Goal: Task Accomplishment & Management: Manage account settings

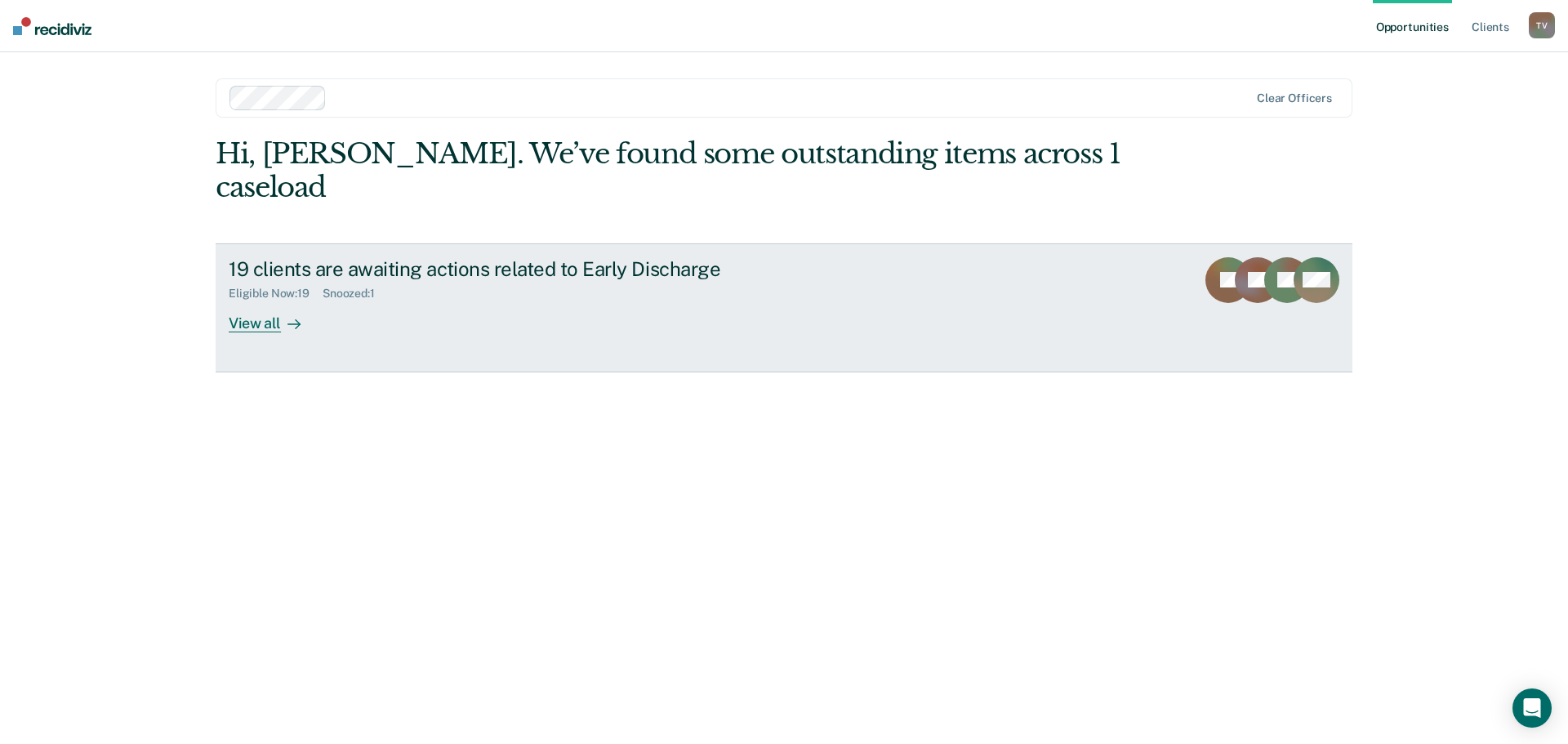
click at [260, 300] on div "View all" at bounding box center [274, 316] width 92 height 32
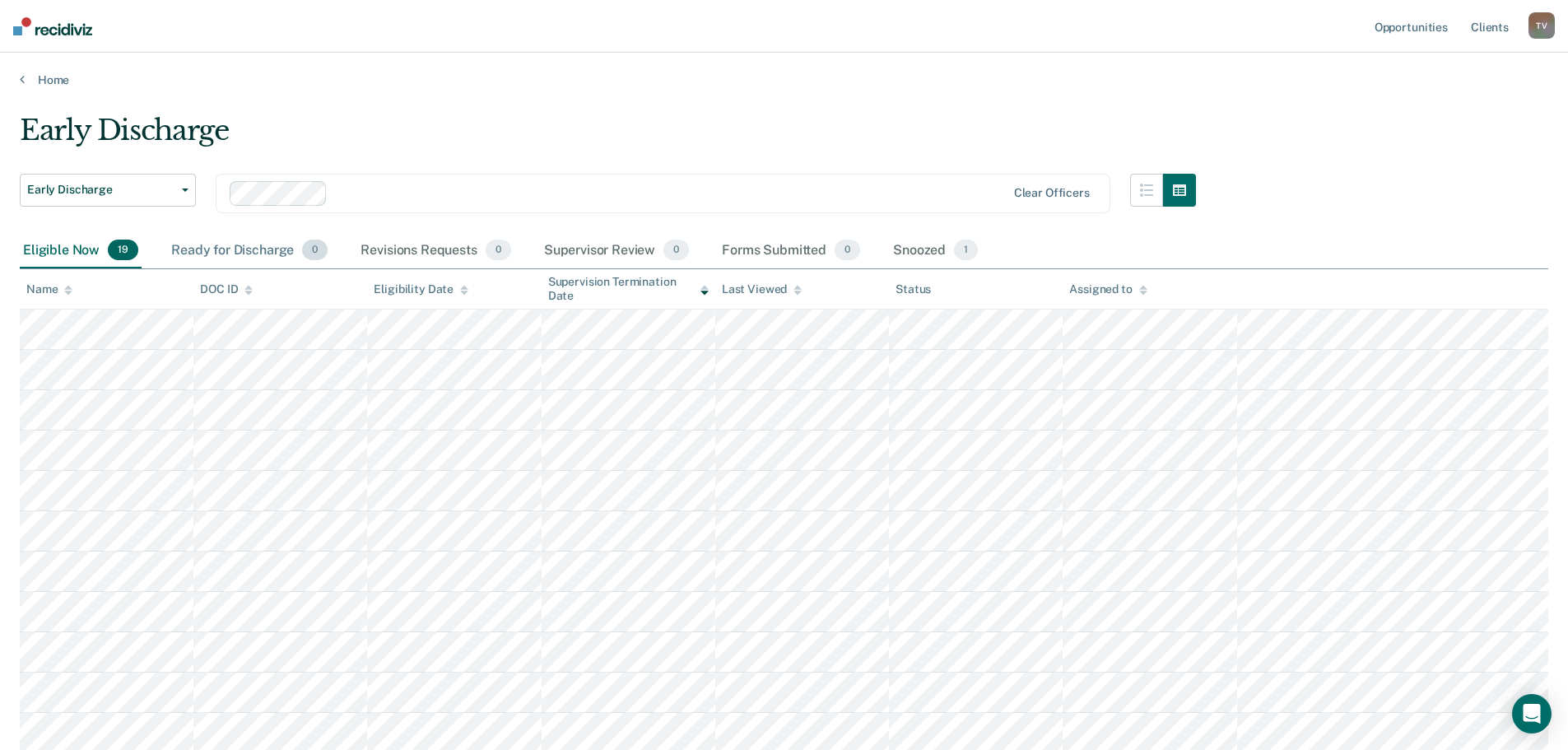
click at [249, 251] on div "Ready for Discharge 0" at bounding box center [249, 251] width 163 height 36
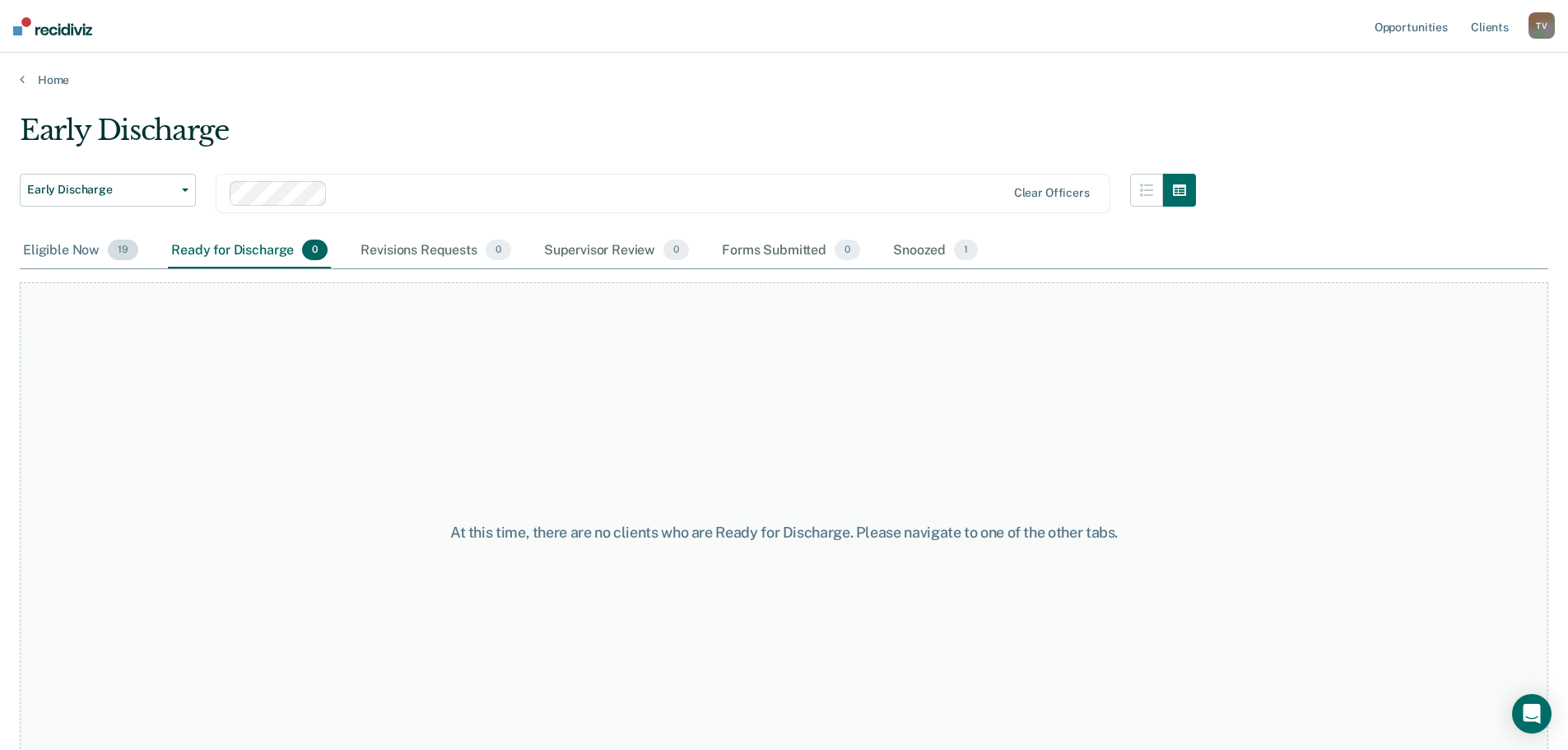
click at [50, 248] on div "Eligible Now 19" at bounding box center [80, 251] width 121 height 36
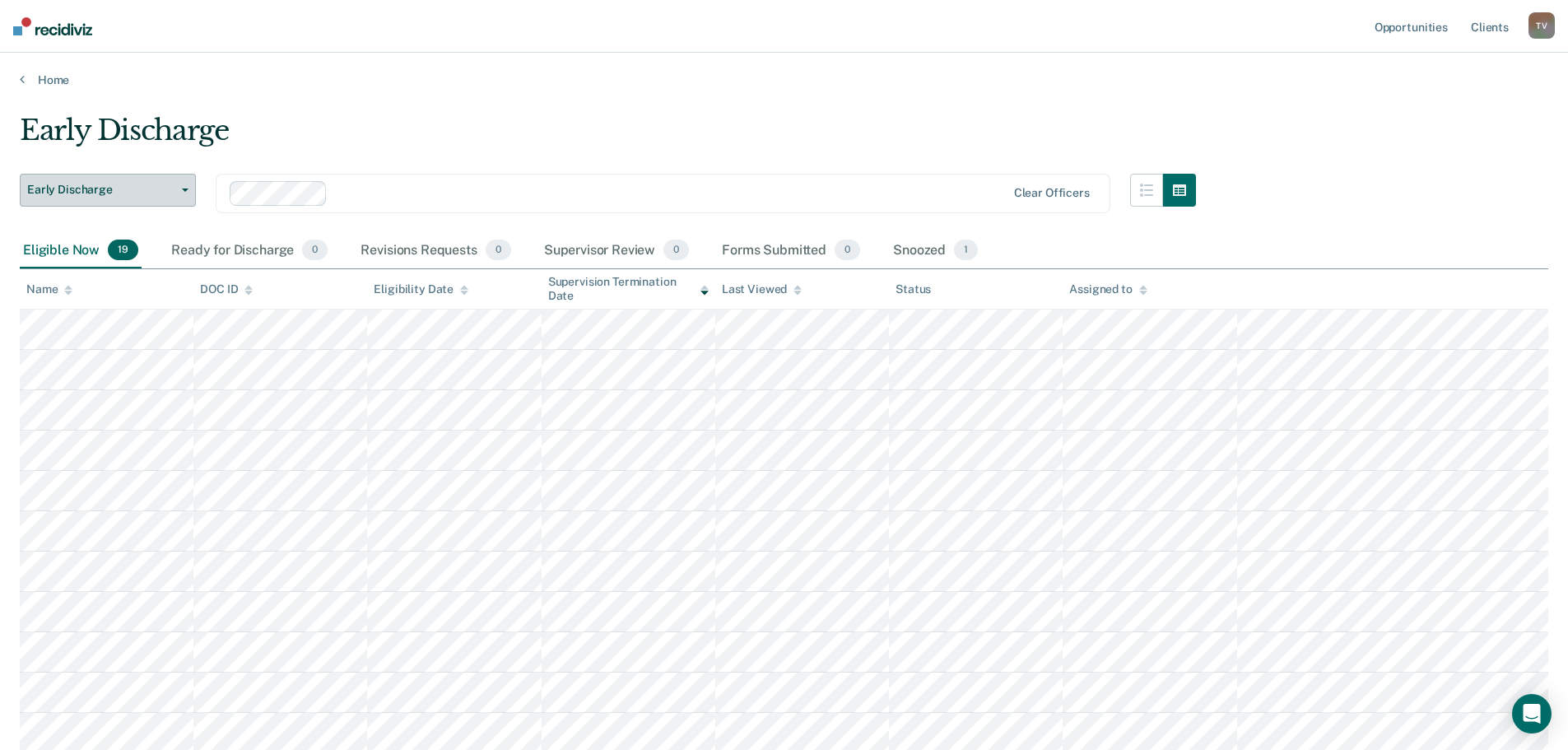
click at [188, 184] on button "Early Discharge" at bounding box center [108, 190] width 176 height 32
click at [464, 104] on main "Early Discharge Early Discharge Early Discharge Clear officers Eligible Now 19 …" at bounding box center [784, 638] width 1568 height 1102
click at [486, 103] on main "Early Discharge Early Discharge Early Discharge Clear officers Eligible Now 19 …" at bounding box center [784, 638] width 1568 height 1102
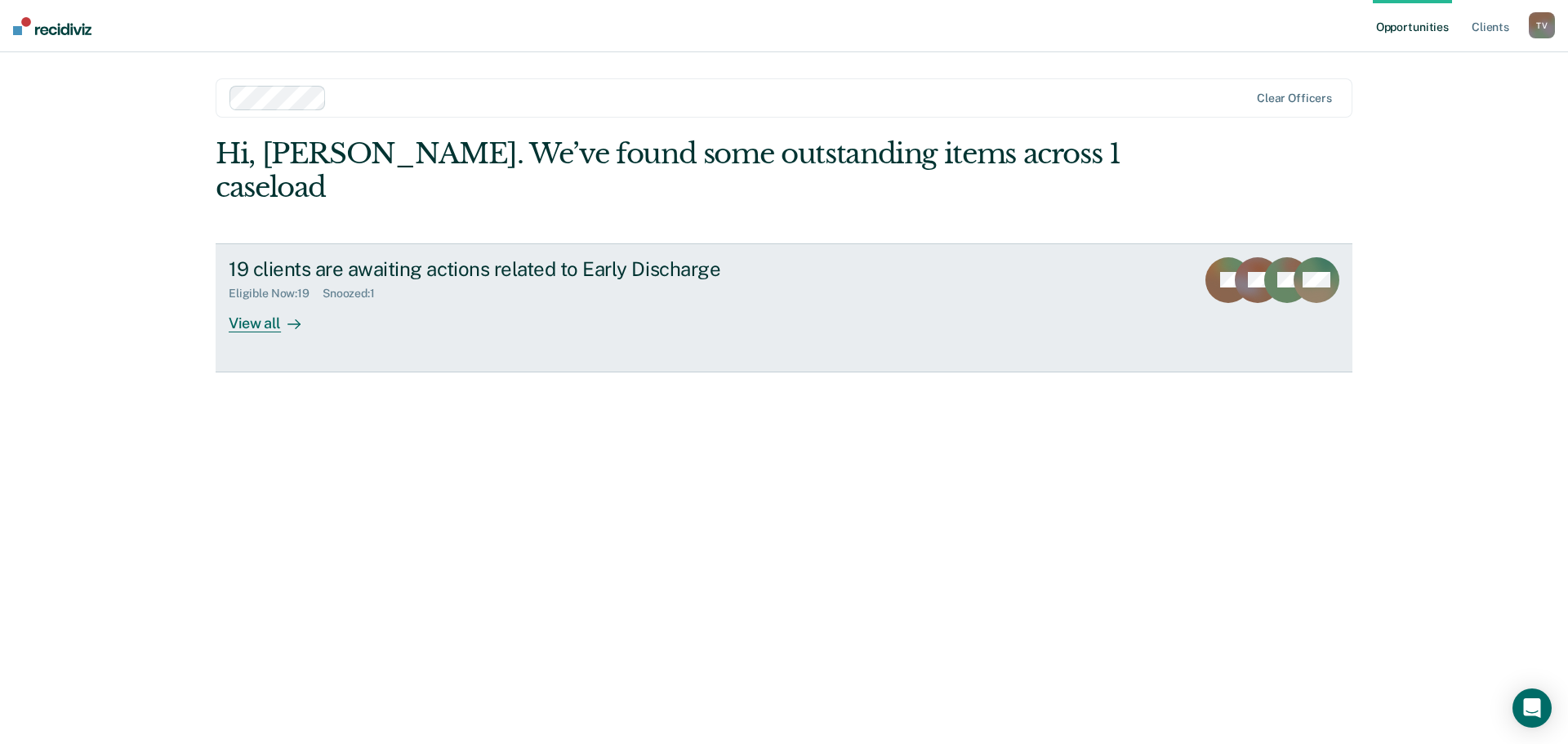
click at [272, 300] on div "View all" at bounding box center [274, 316] width 92 height 32
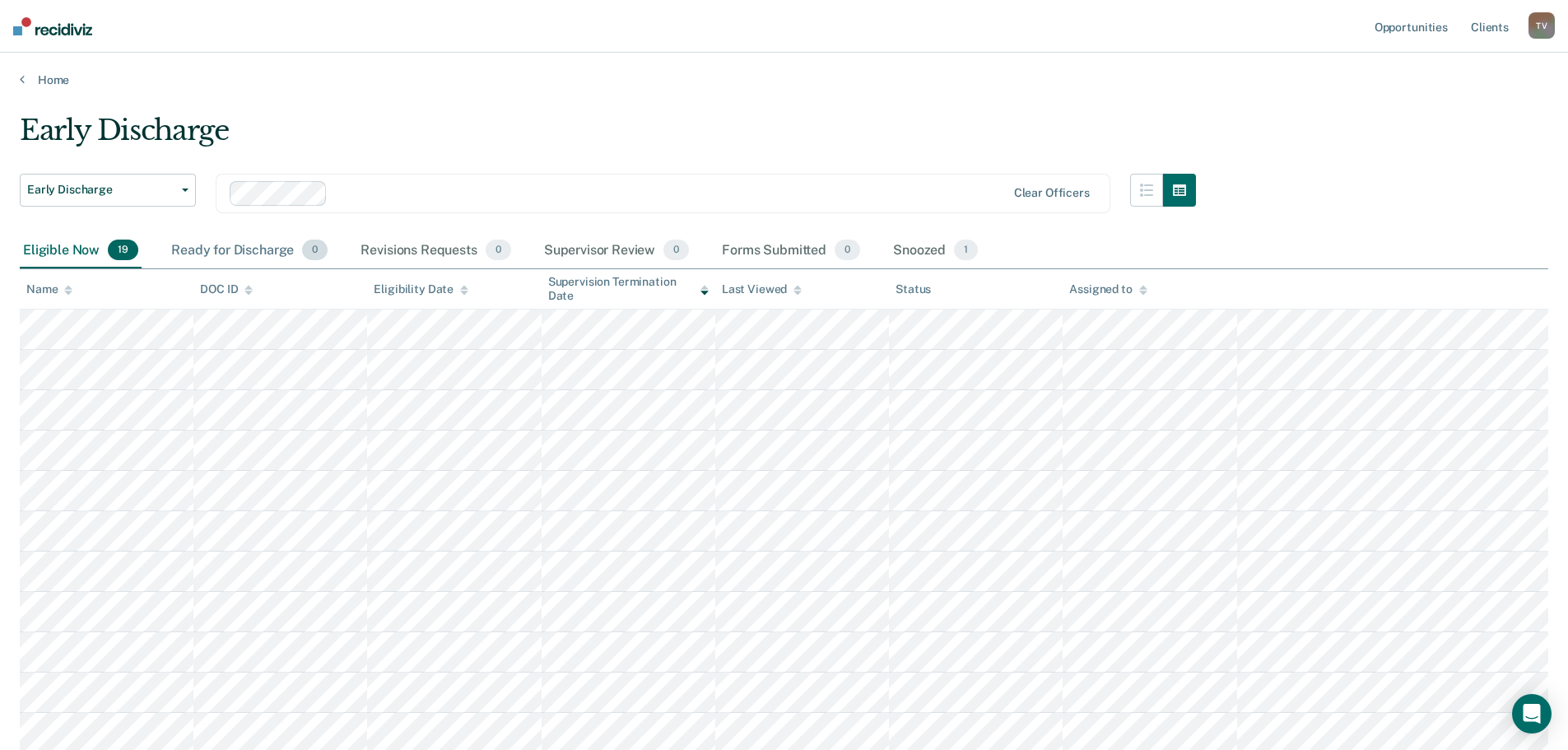
click at [226, 244] on div "Ready for Discharge 0" at bounding box center [249, 251] width 163 height 36
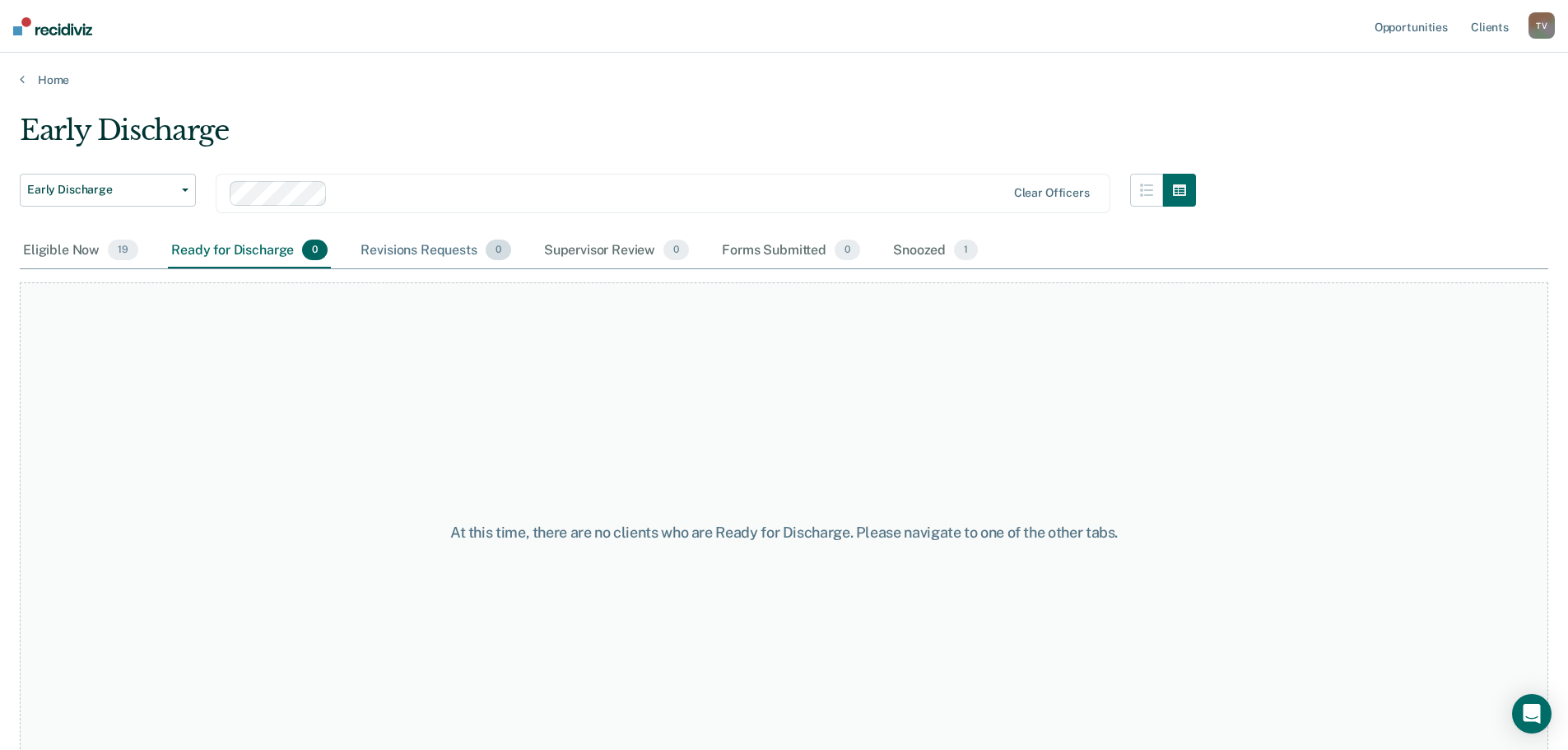
click at [417, 253] on div "Revisions Requests 0" at bounding box center [435, 251] width 157 height 36
click at [583, 247] on div "Supervisor Review 0" at bounding box center [617, 251] width 152 height 36
click at [766, 246] on div "Forms Submitted 0" at bounding box center [790, 251] width 145 height 36
click at [896, 253] on div "Snoozed 1" at bounding box center [935, 251] width 92 height 36
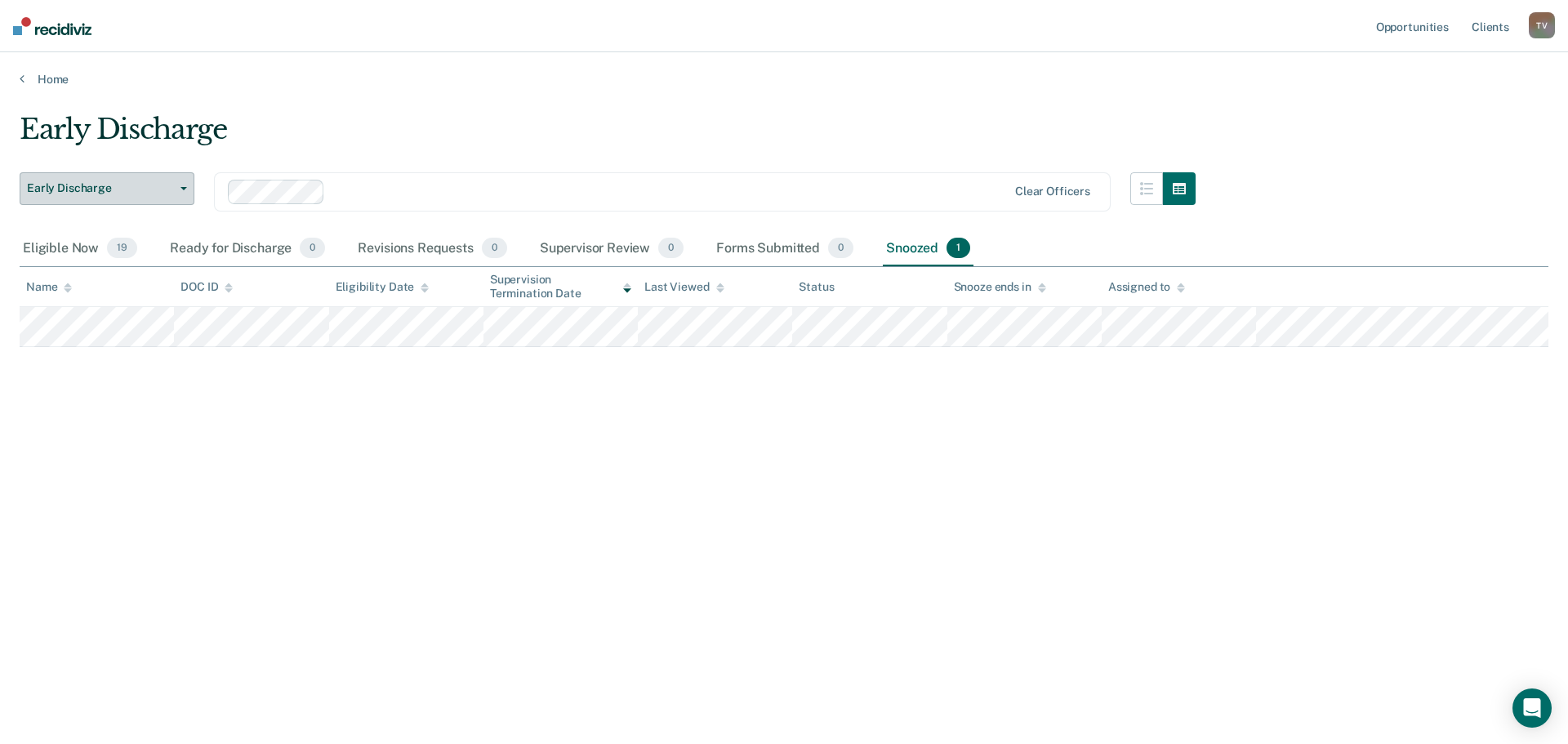
click at [55, 186] on span "Early Discharge" at bounding box center [100, 188] width 147 height 14
click at [55, 216] on div "Early Discharge" at bounding box center [98, 221] width 132 height 26
click at [49, 249] on div "Eligible Now 19" at bounding box center [80, 249] width 120 height 36
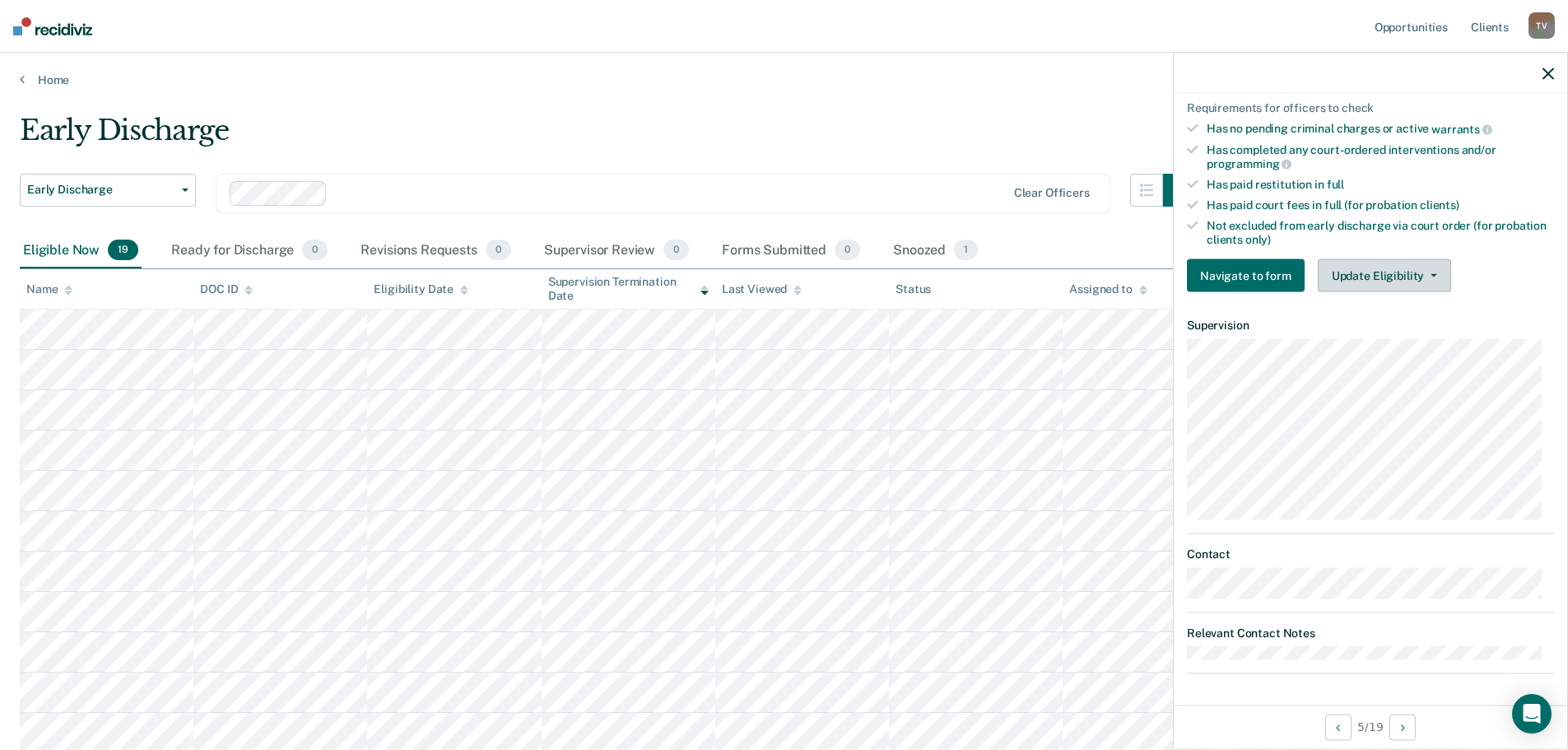
click at [1400, 273] on button "Update Eligibility" at bounding box center [1385, 275] width 133 height 32
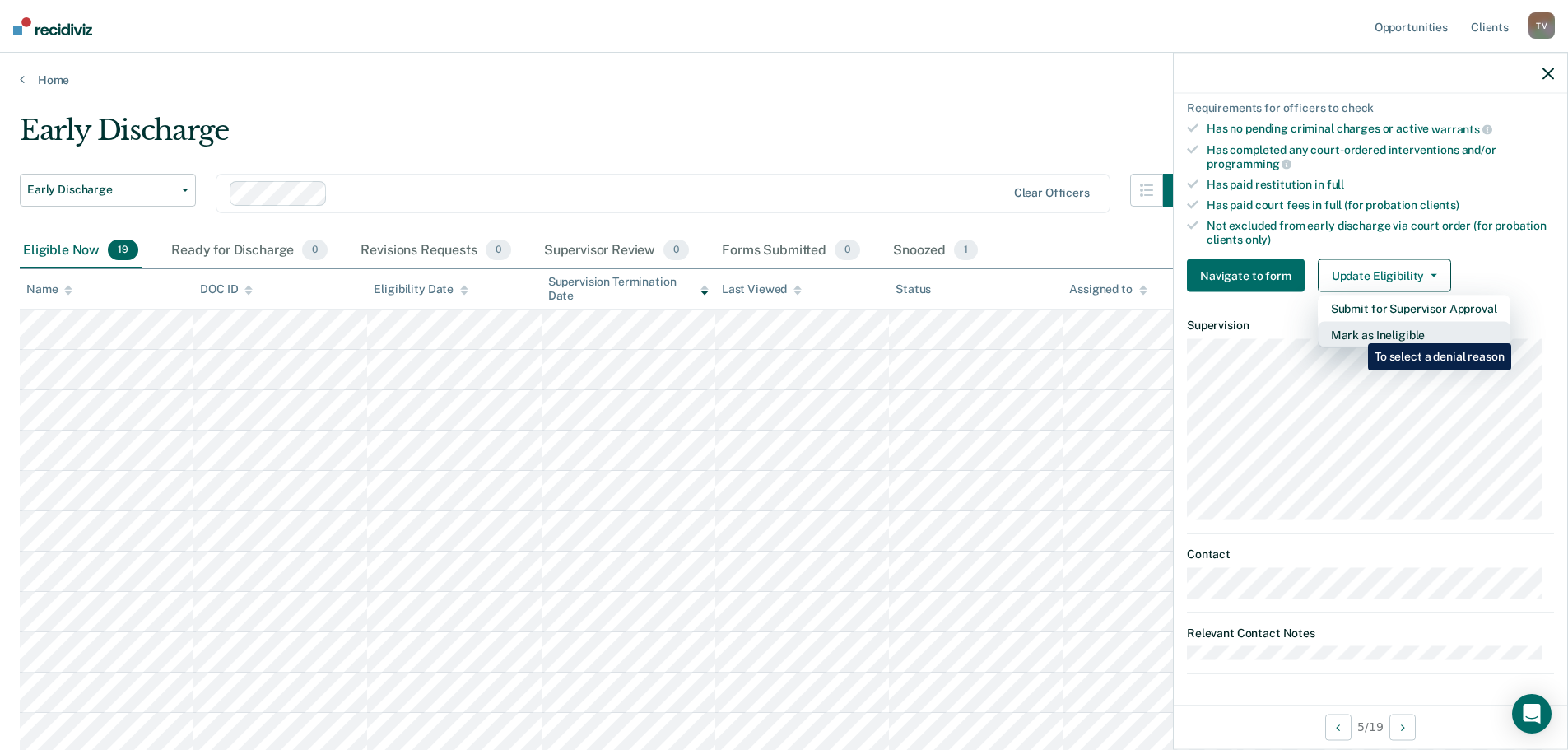
click at [1356, 331] on button "Mark as Ineligible" at bounding box center [1414, 334] width 192 height 27
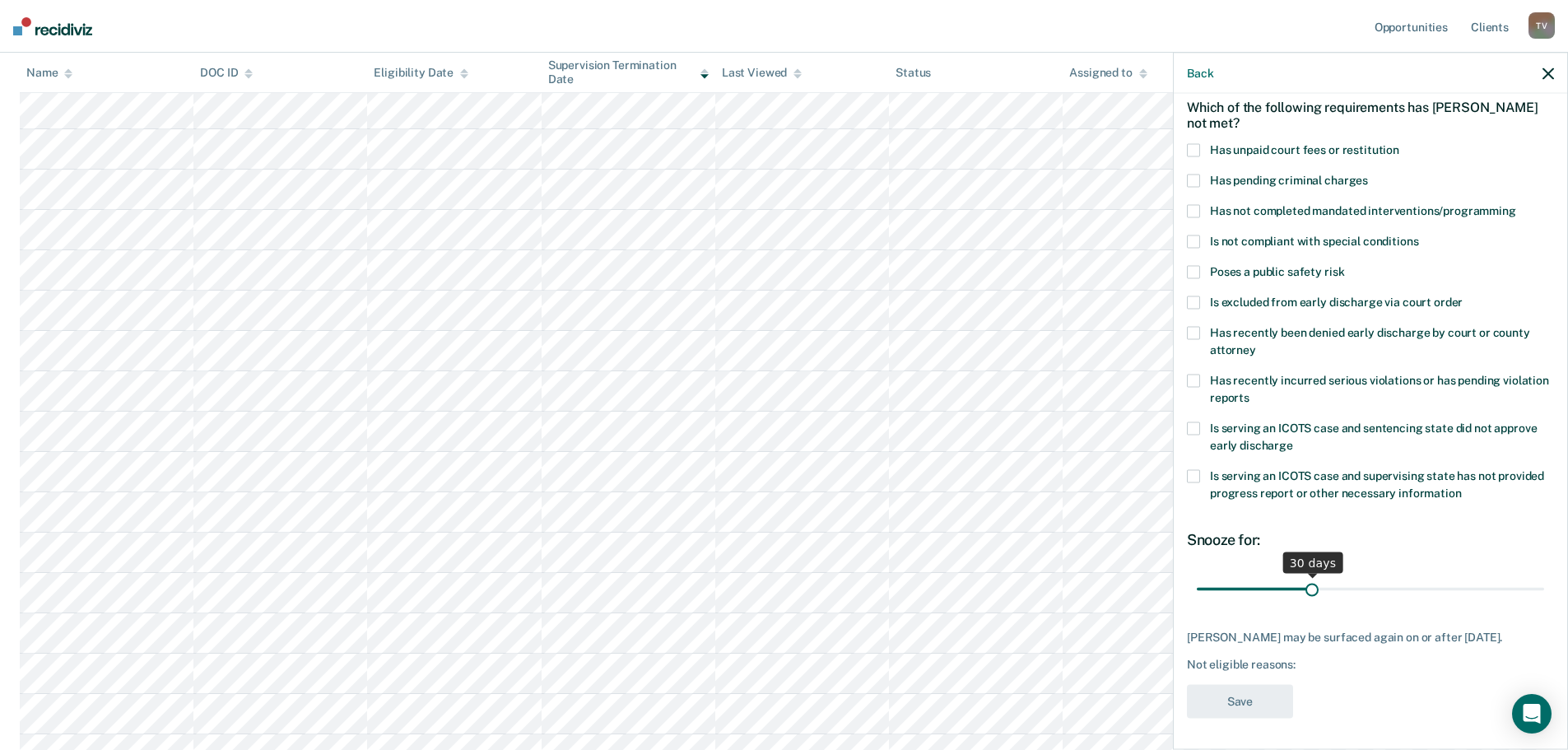
scroll to position [329, 0]
drag, startPoint x: 1304, startPoint y: 590, endPoint x: 1547, endPoint y: 576, distance: 243.4
type input "90"
click at [1545, 576] on input "range" at bounding box center [1370, 589] width 347 height 29
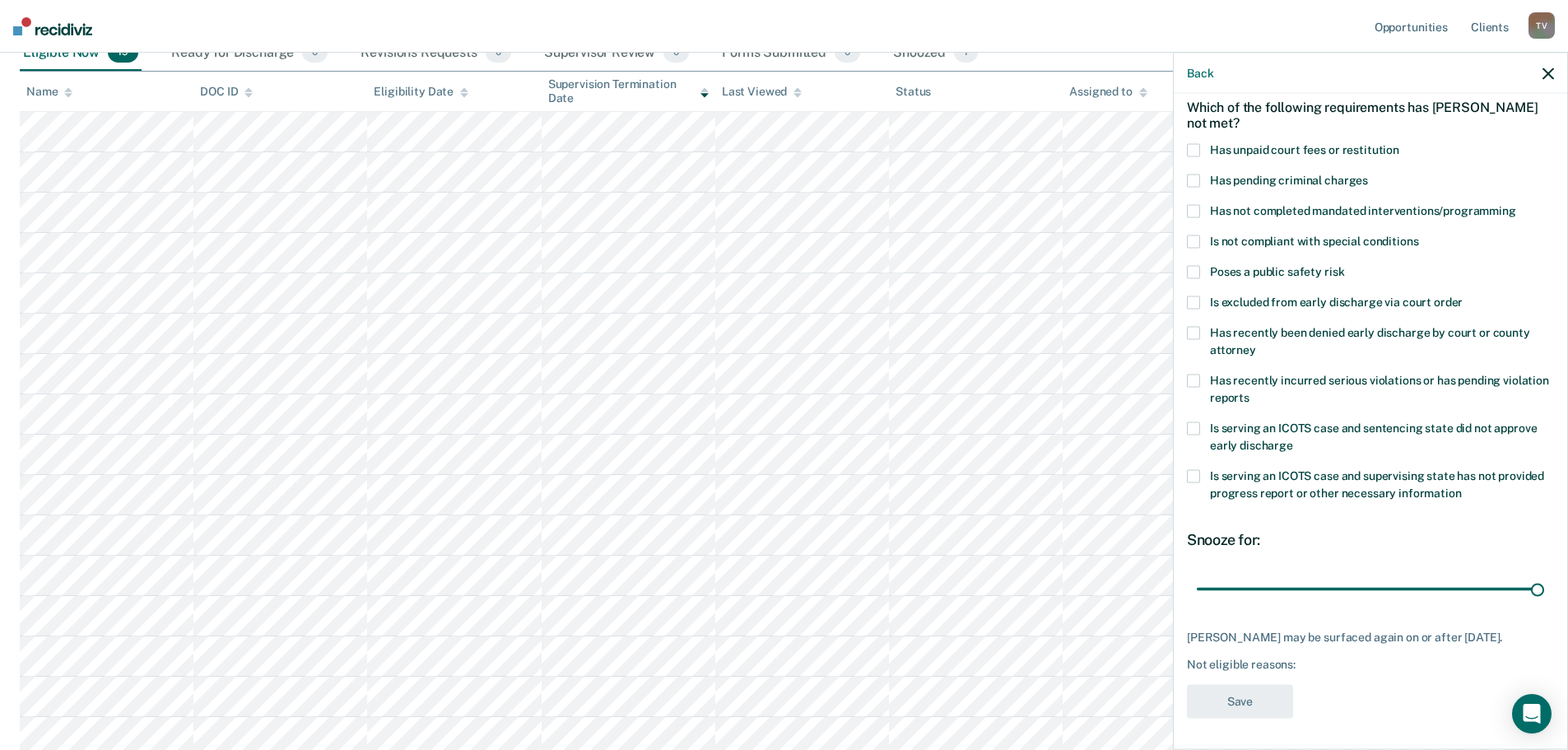
scroll to position [0, 0]
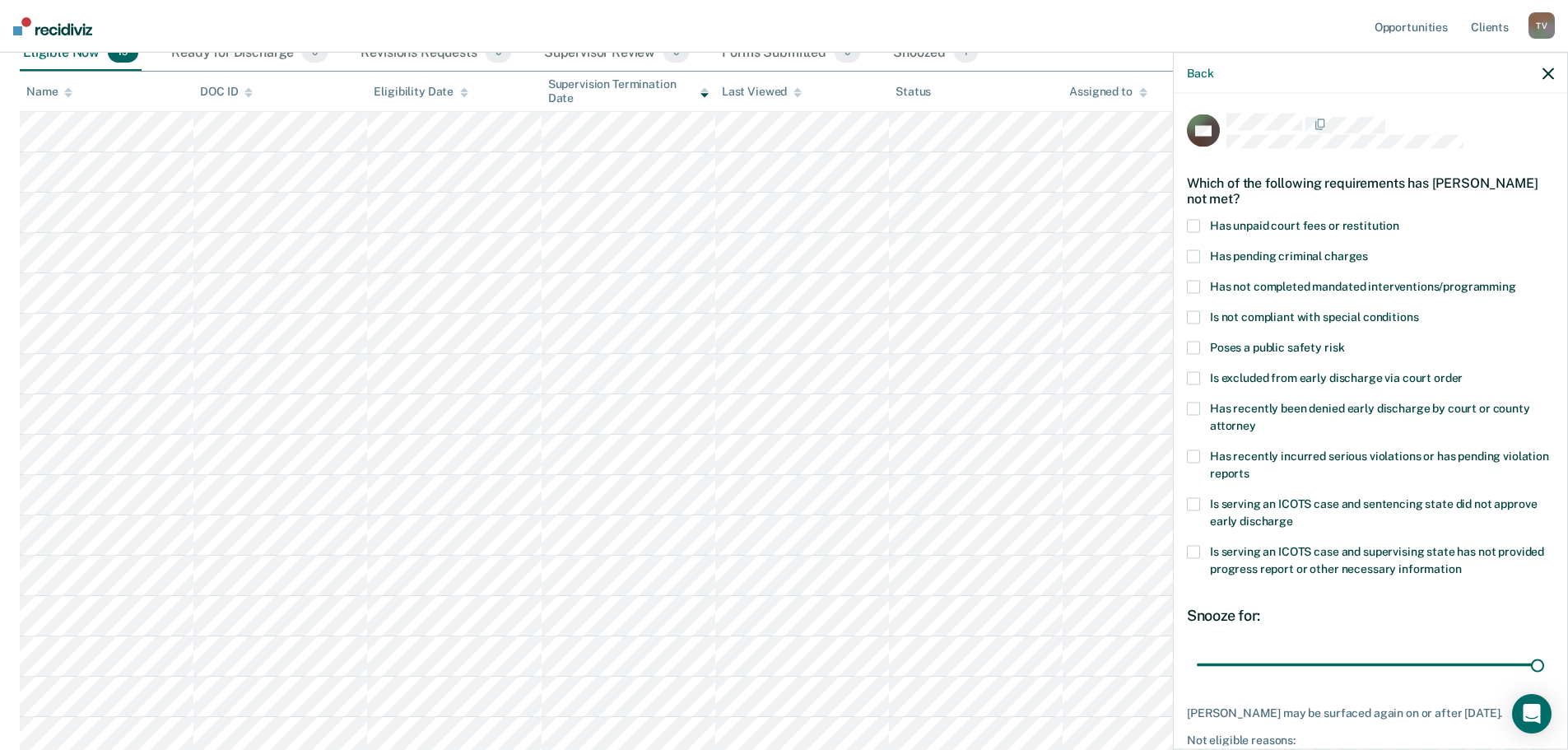
click at [1190, 221] on span at bounding box center [1193, 226] width 13 height 13
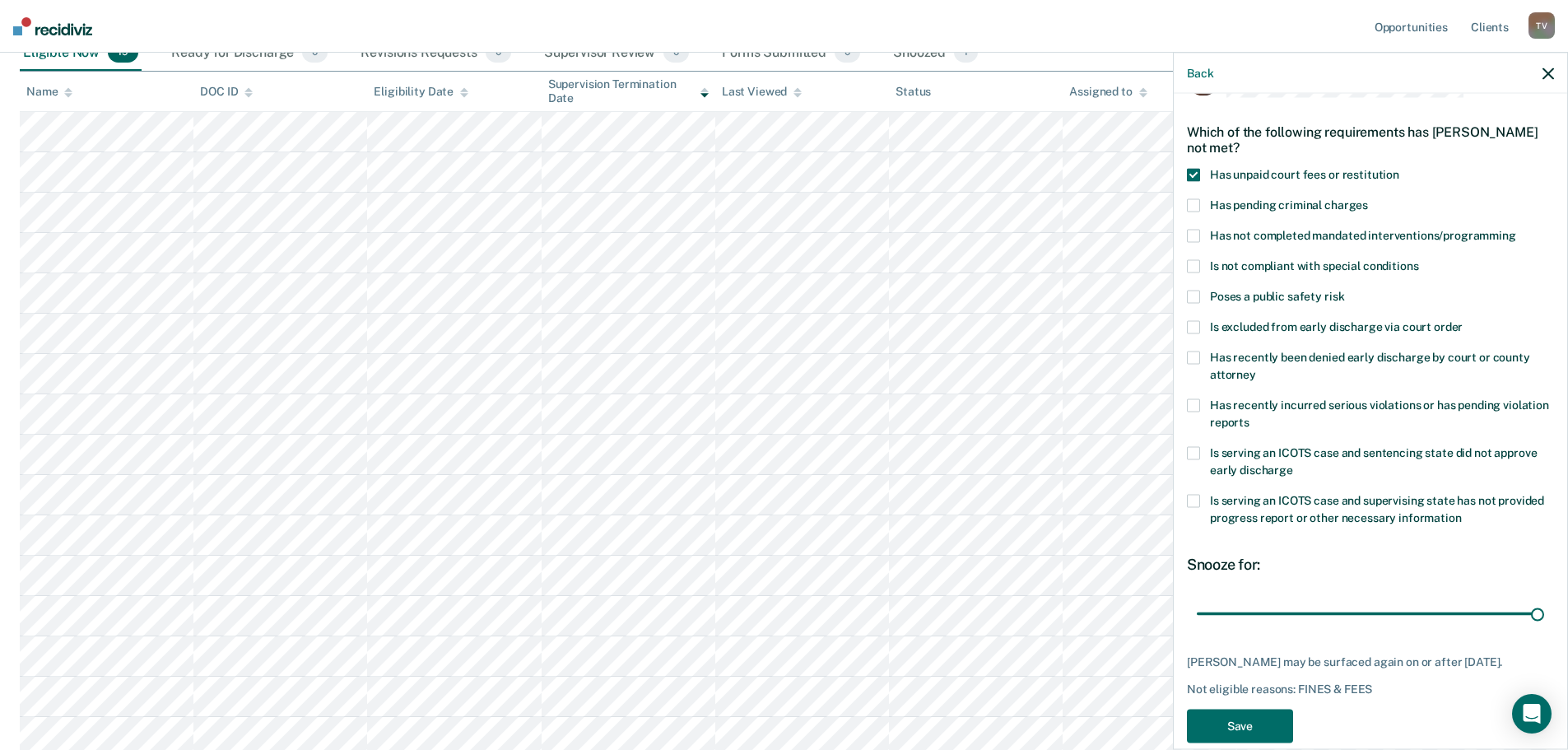
scroll to position [76, 0]
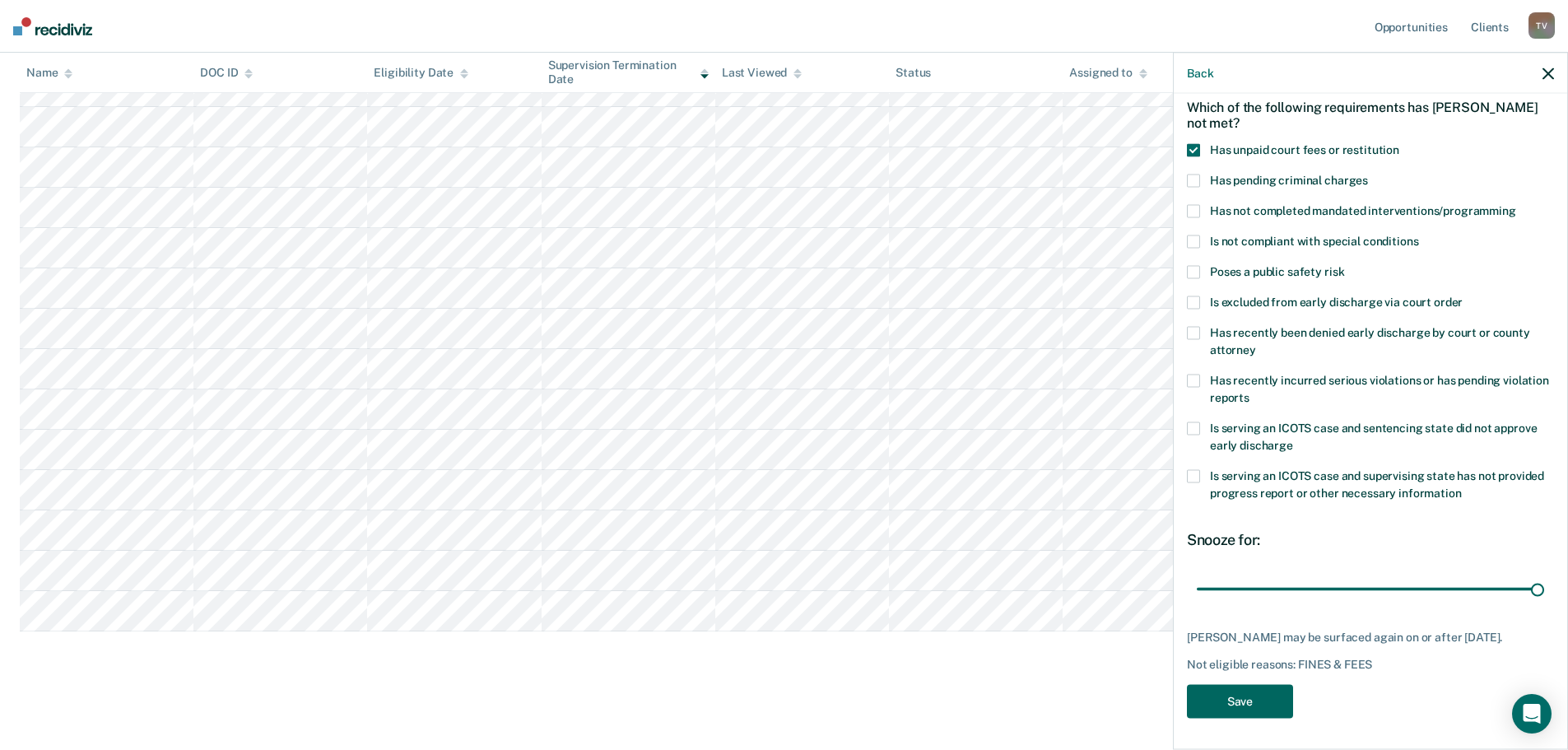
click at [1234, 704] on button "Save" at bounding box center [1240, 701] width 106 height 33
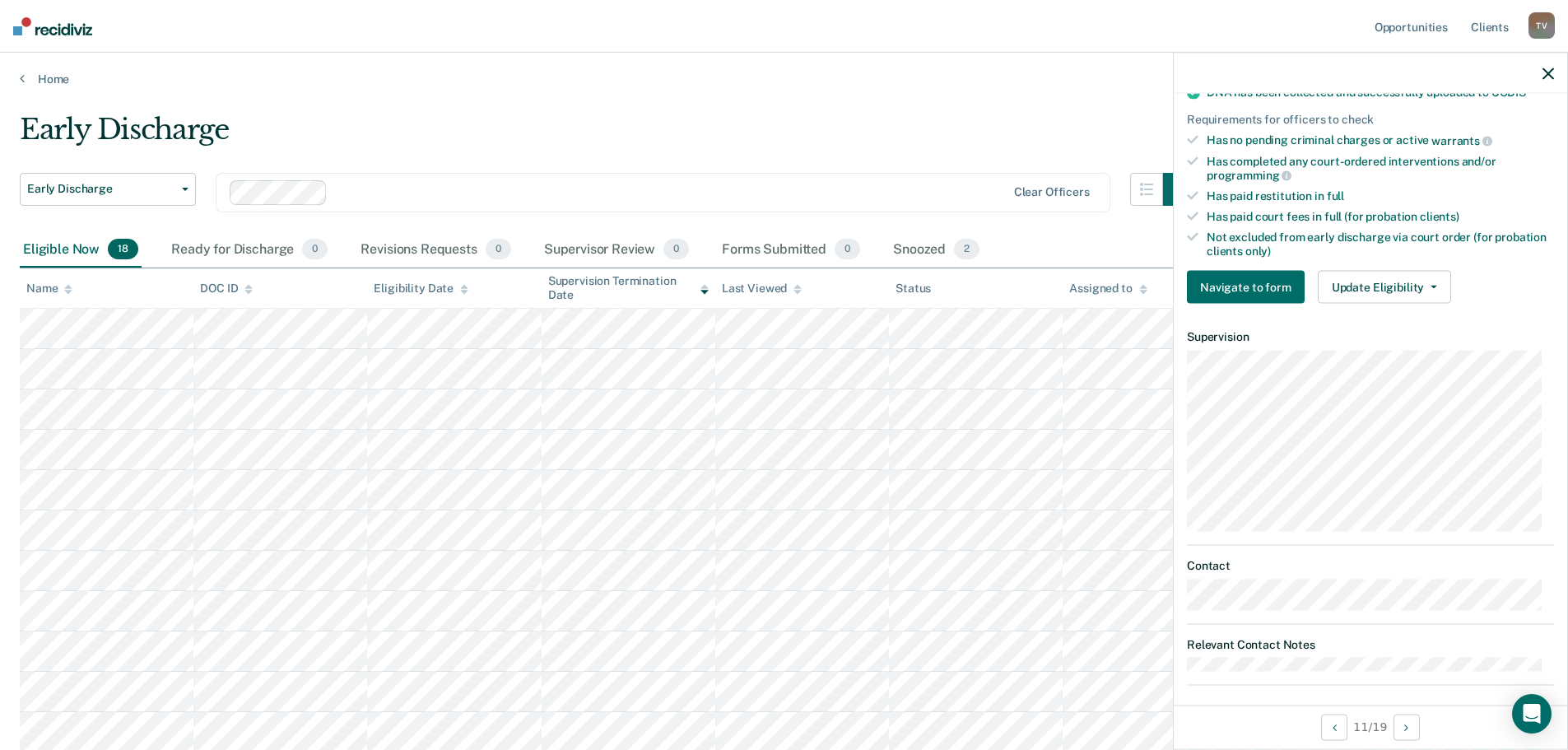
scroll to position [390, 0]
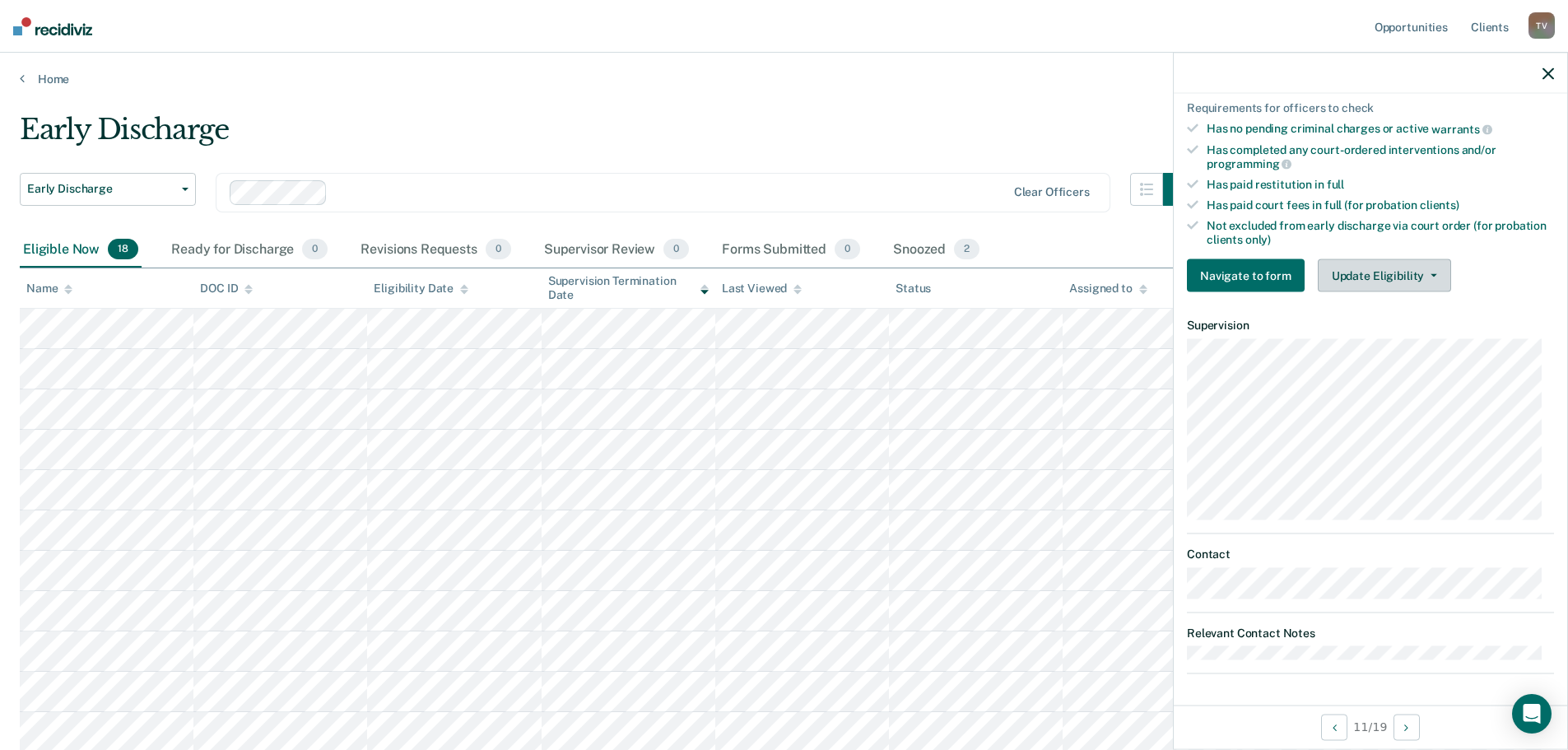
click at [1385, 276] on button "Update Eligibility" at bounding box center [1385, 275] width 133 height 32
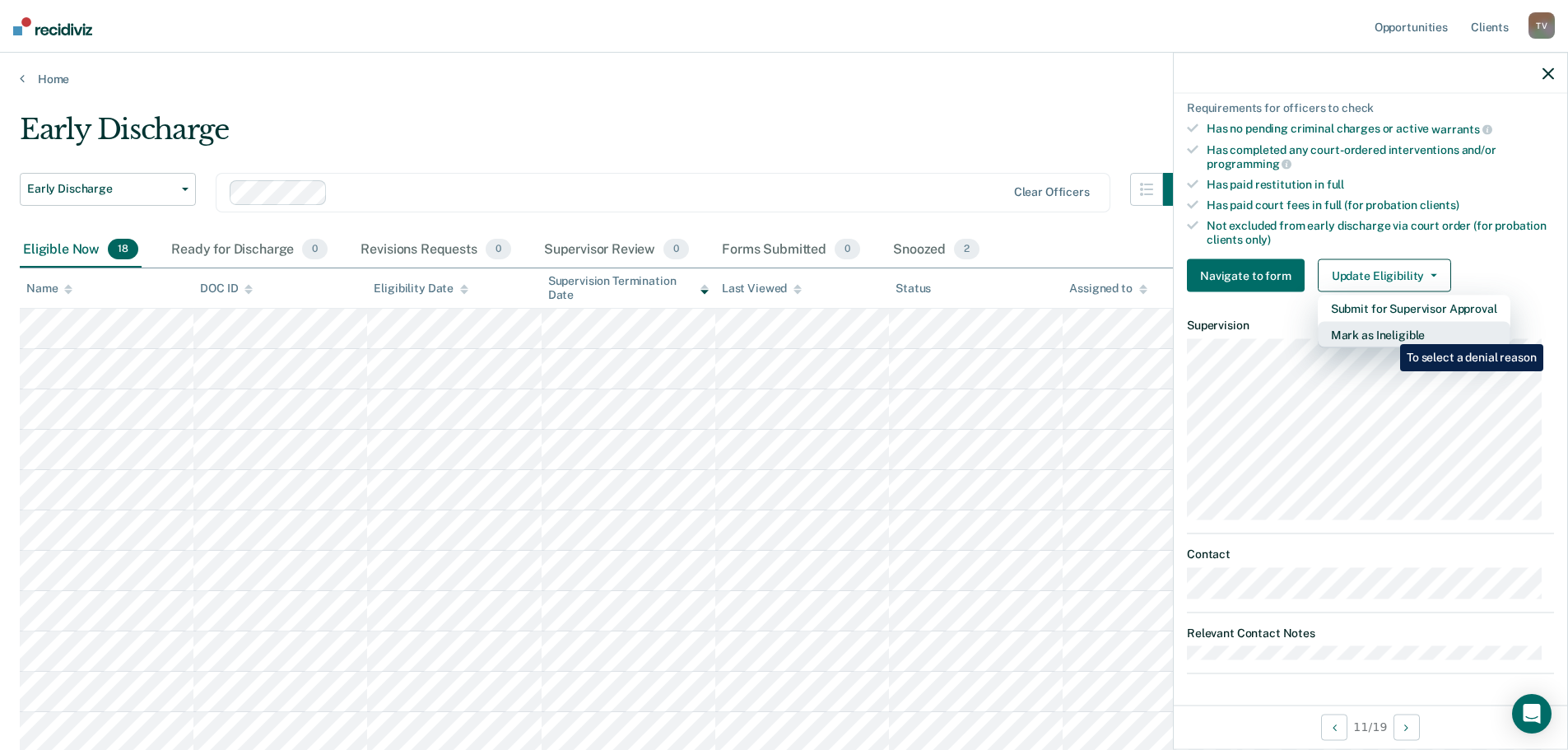
click at [1388, 332] on button "Mark as Ineligible" at bounding box center [1414, 334] width 192 height 27
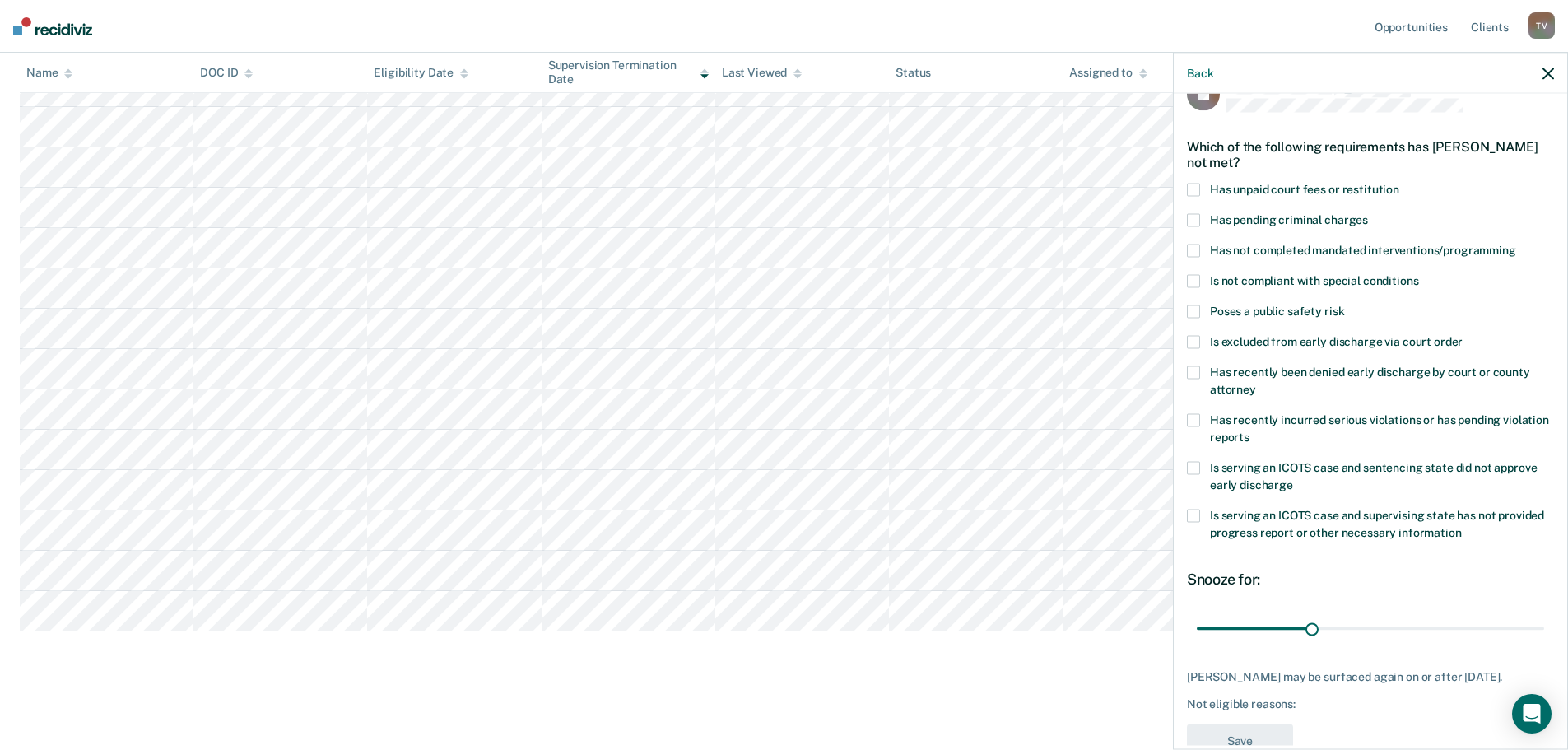
scroll to position [8, 0]
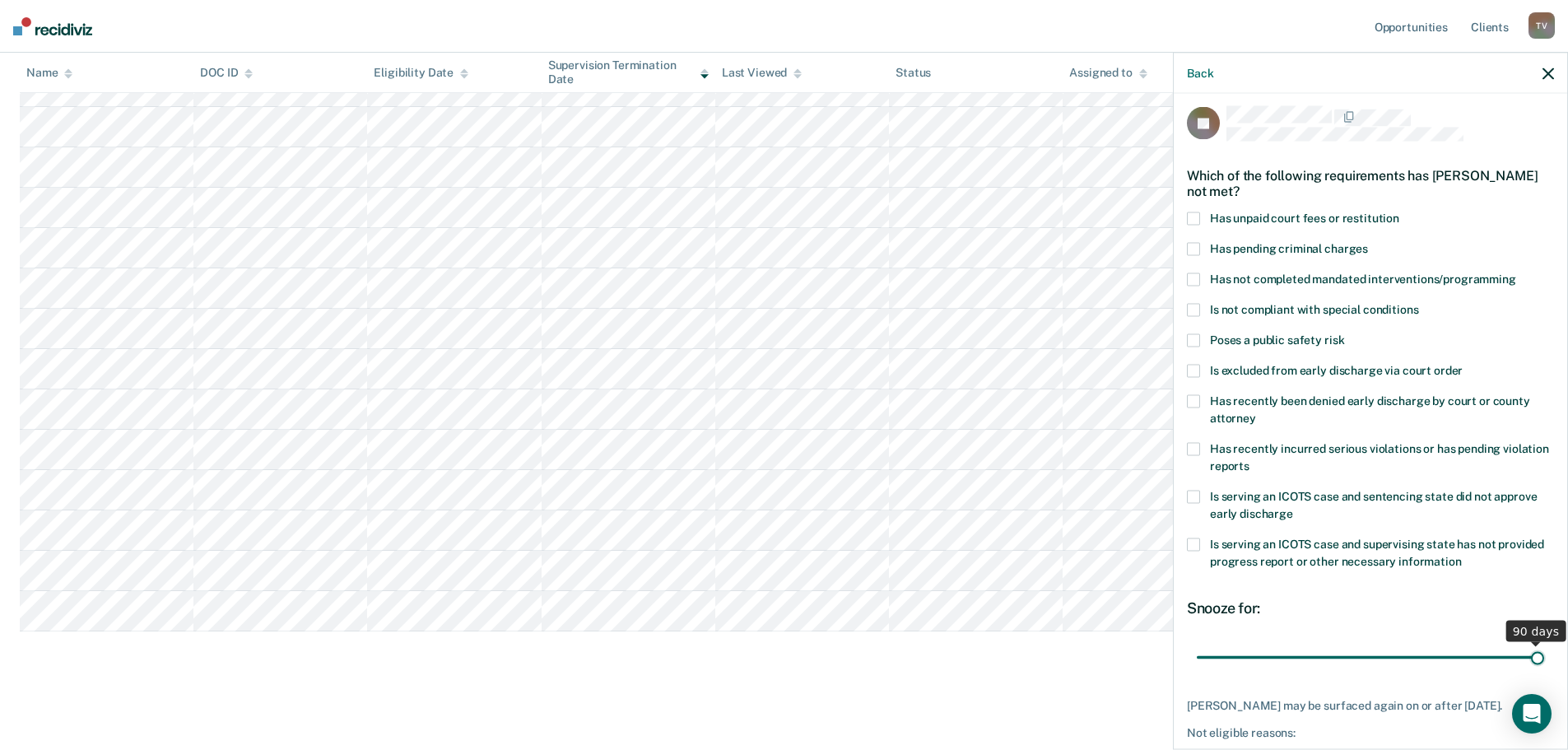
drag, startPoint x: 1310, startPoint y: 655, endPoint x: 1541, endPoint y: 617, distance: 234.1
type input "90"
click at [1541, 643] on input "range" at bounding box center [1370, 658] width 347 height 29
click at [1194, 216] on span at bounding box center [1193, 218] width 13 height 13
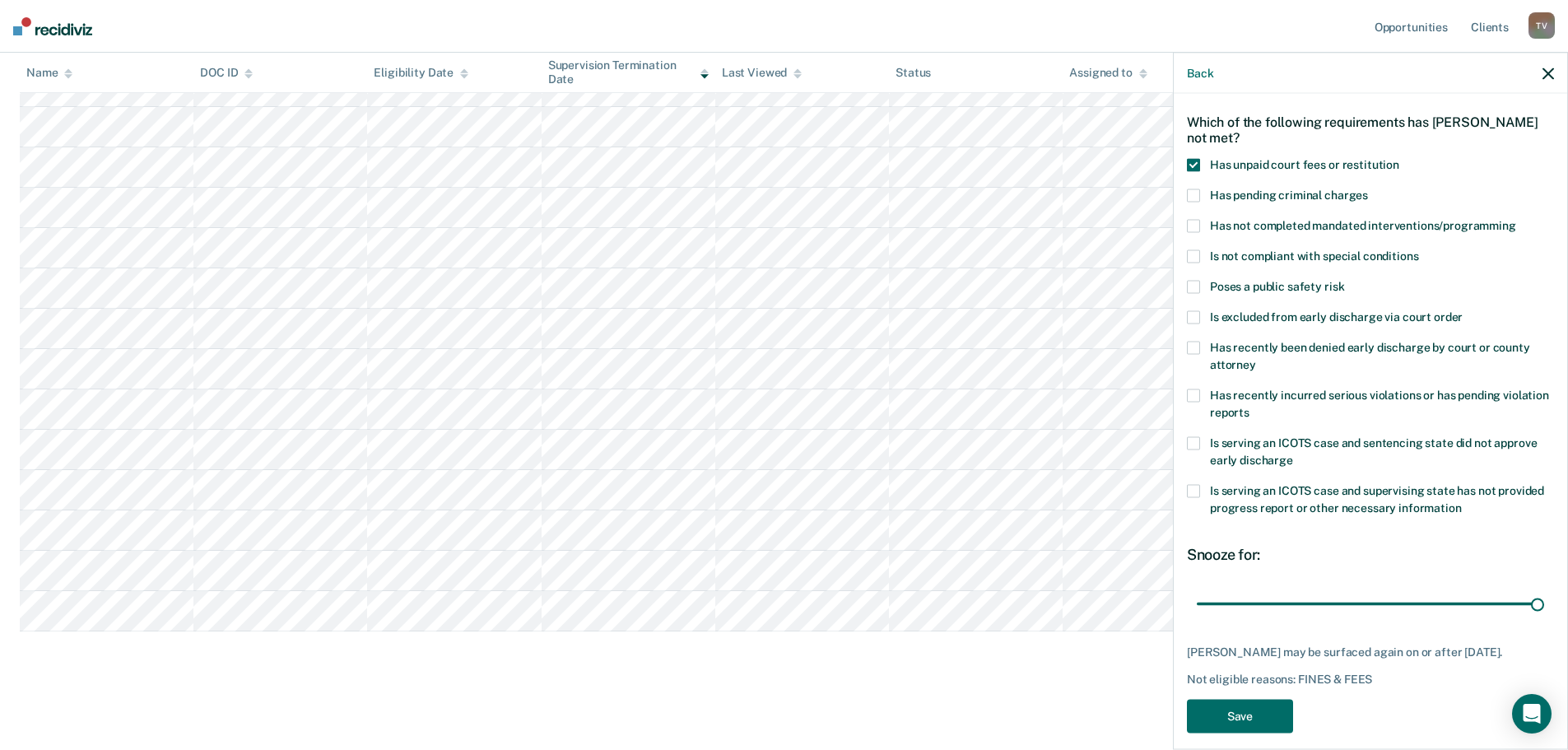
scroll to position [90, 0]
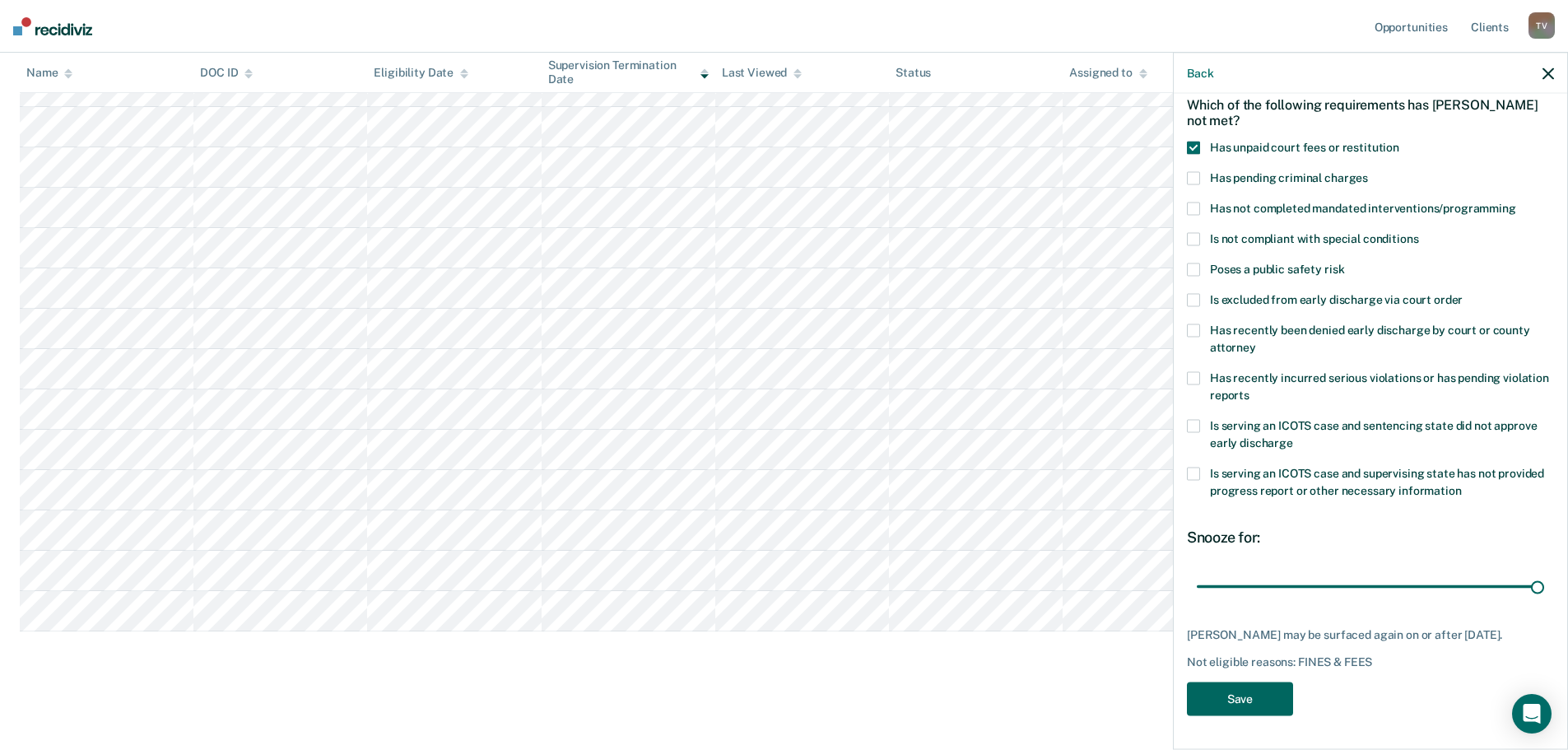
click at [1267, 693] on button "Save" at bounding box center [1240, 699] width 106 height 33
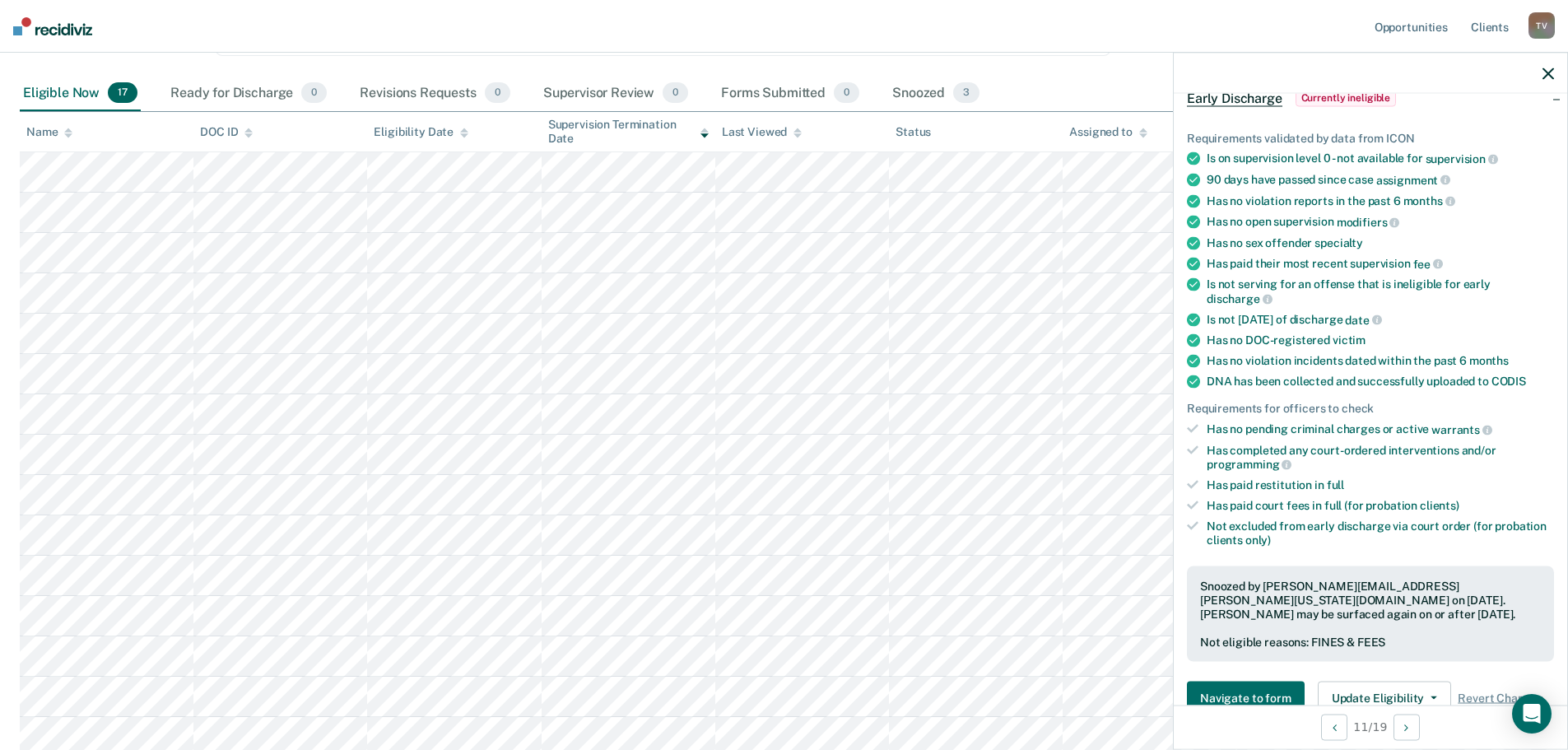
scroll to position [0, 0]
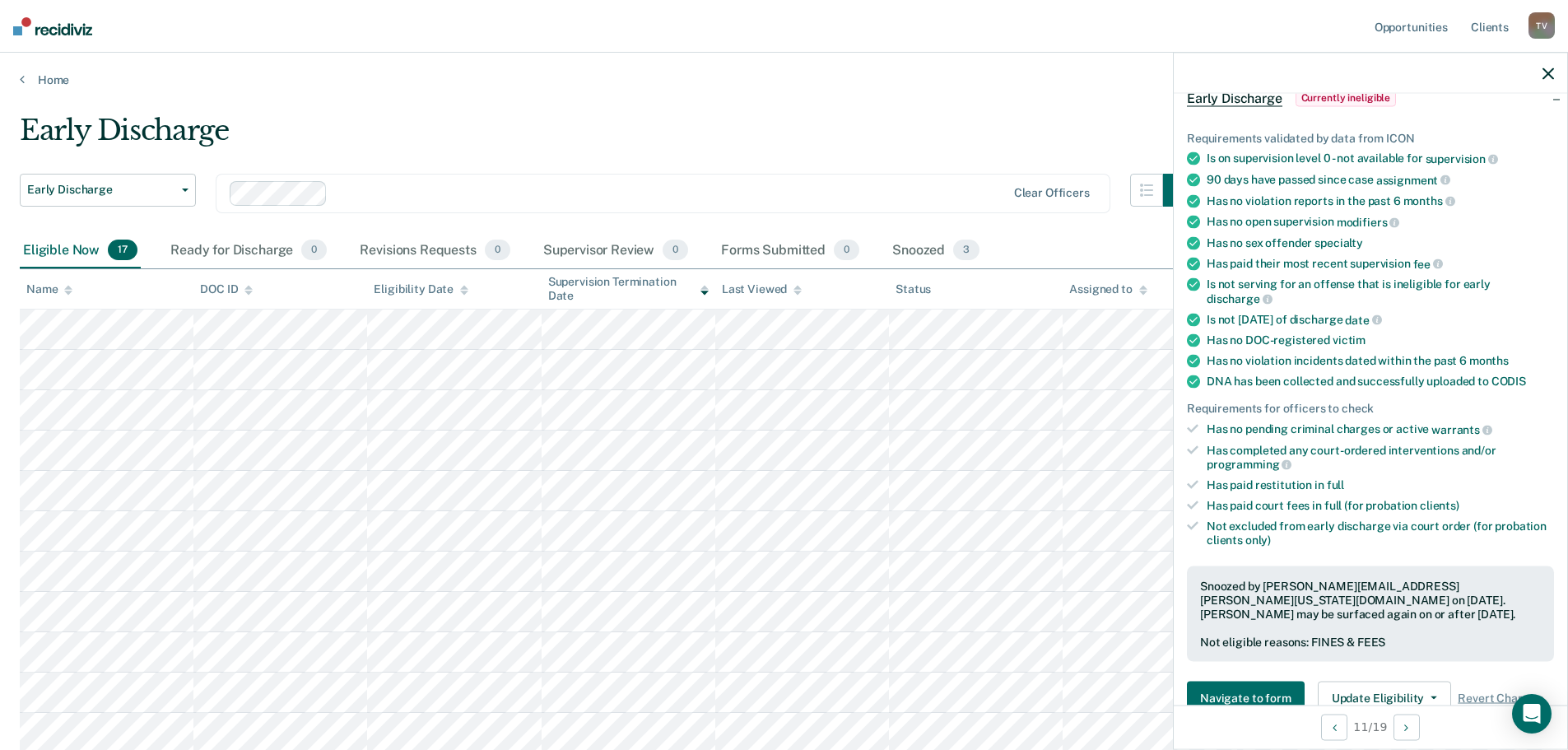
click at [609, 114] on div "Early Discharge" at bounding box center [607, 137] width 1176 height 47
